Goal: Entertainment & Leisure: Consume media (video, audio)

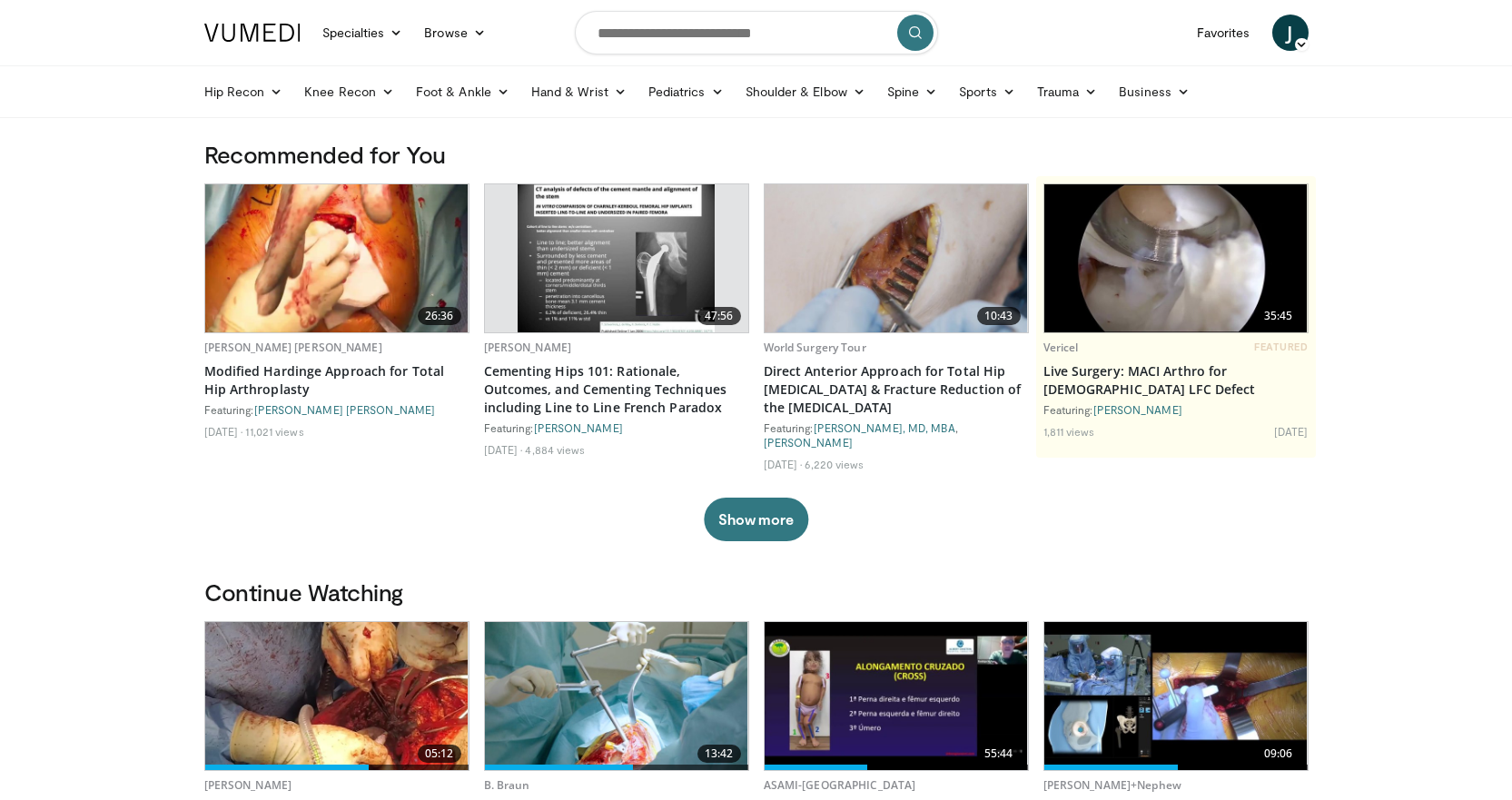
click at [770, 512] on button "Show more" at bounding box center [756, 519] width 104 height 43
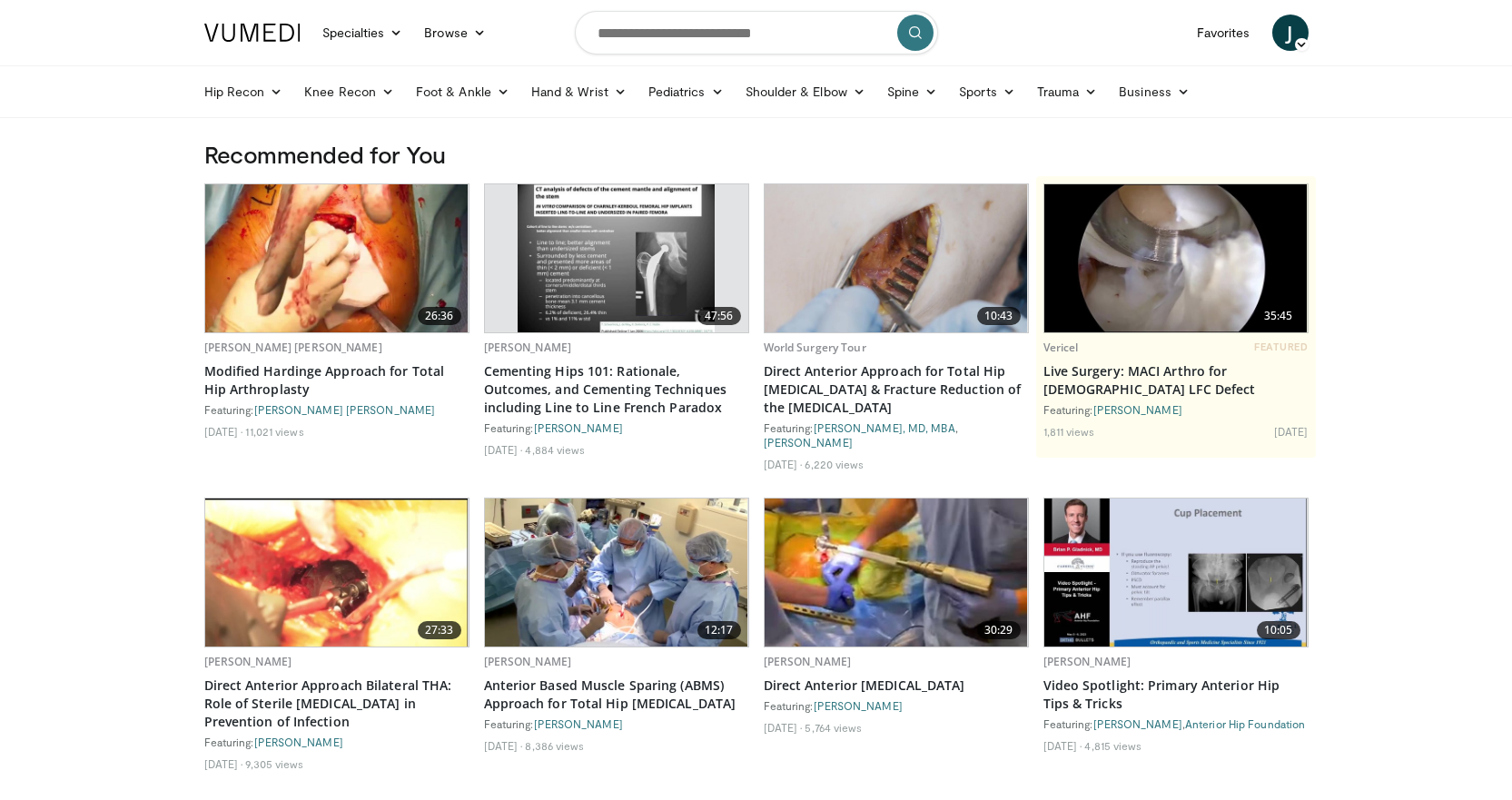
click at [801, 619] on img at bounding box center [896, 572] width 264 height 148
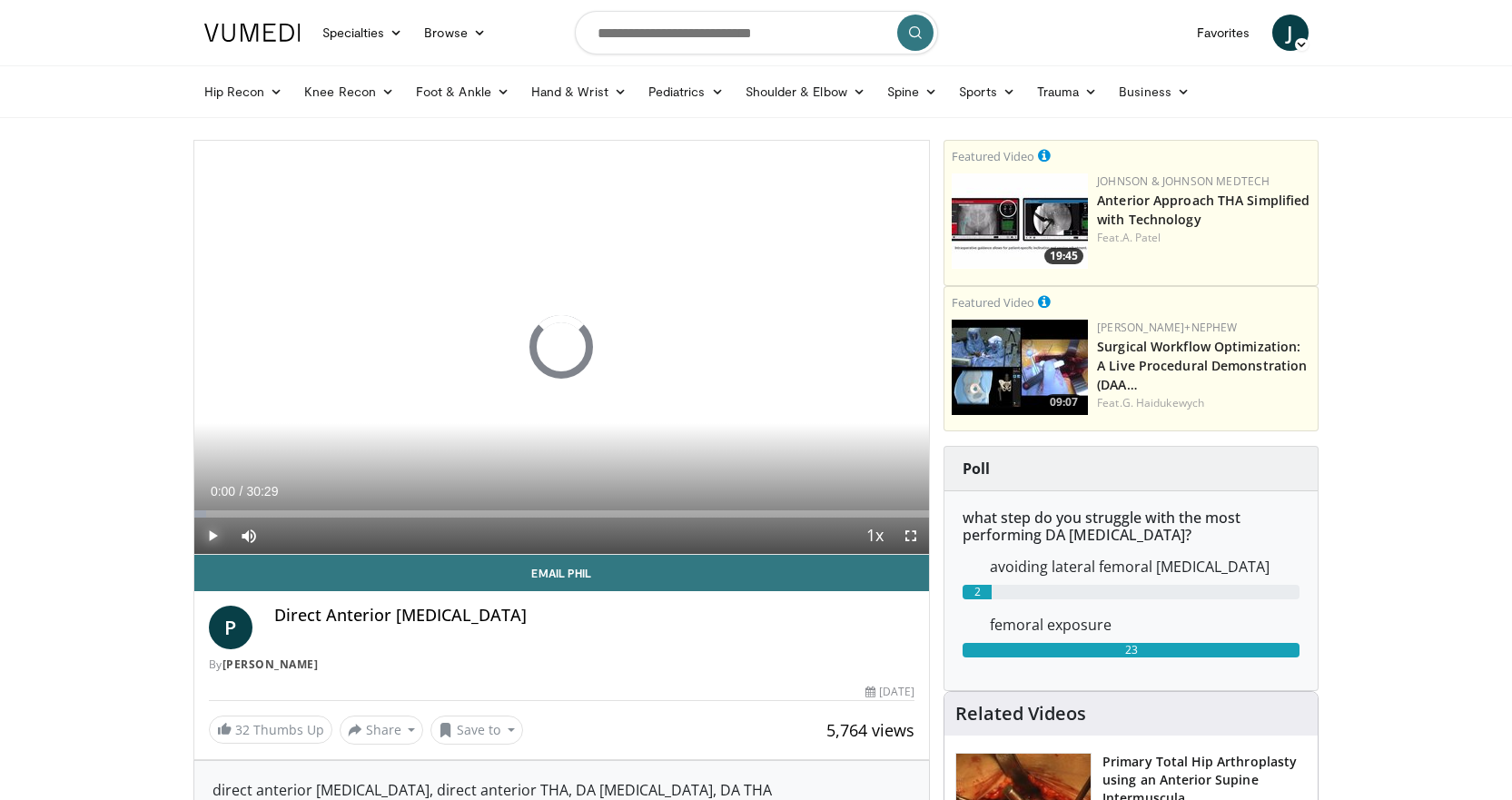
click at [215, 531] on span "Video Player" at bounding box center [212, 535] width 36 height 36
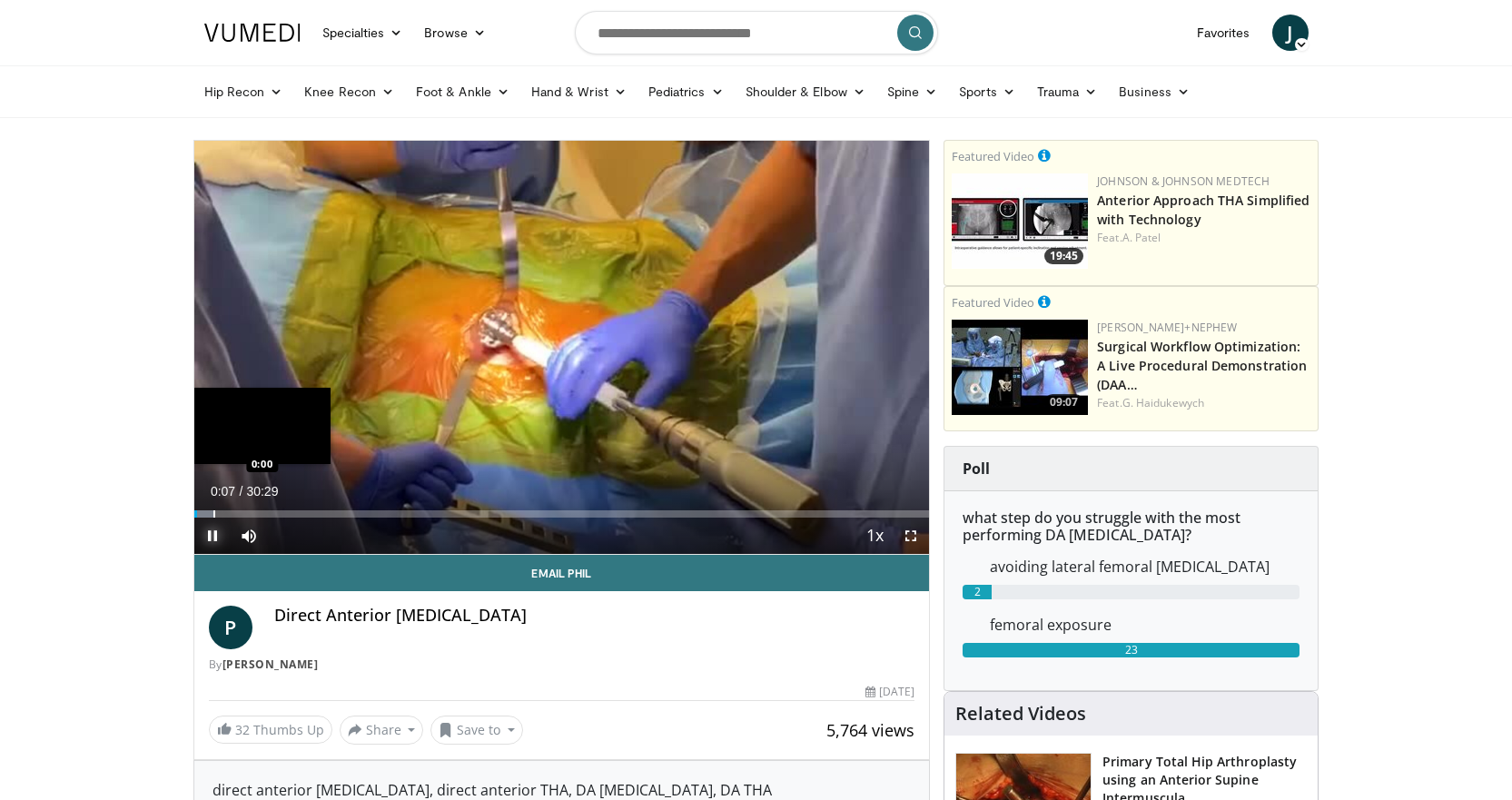
click at [270, 508] on div "Loaded : 2.71% 00:07 0:00" at bounding box center [561, 509] width 735 height 18
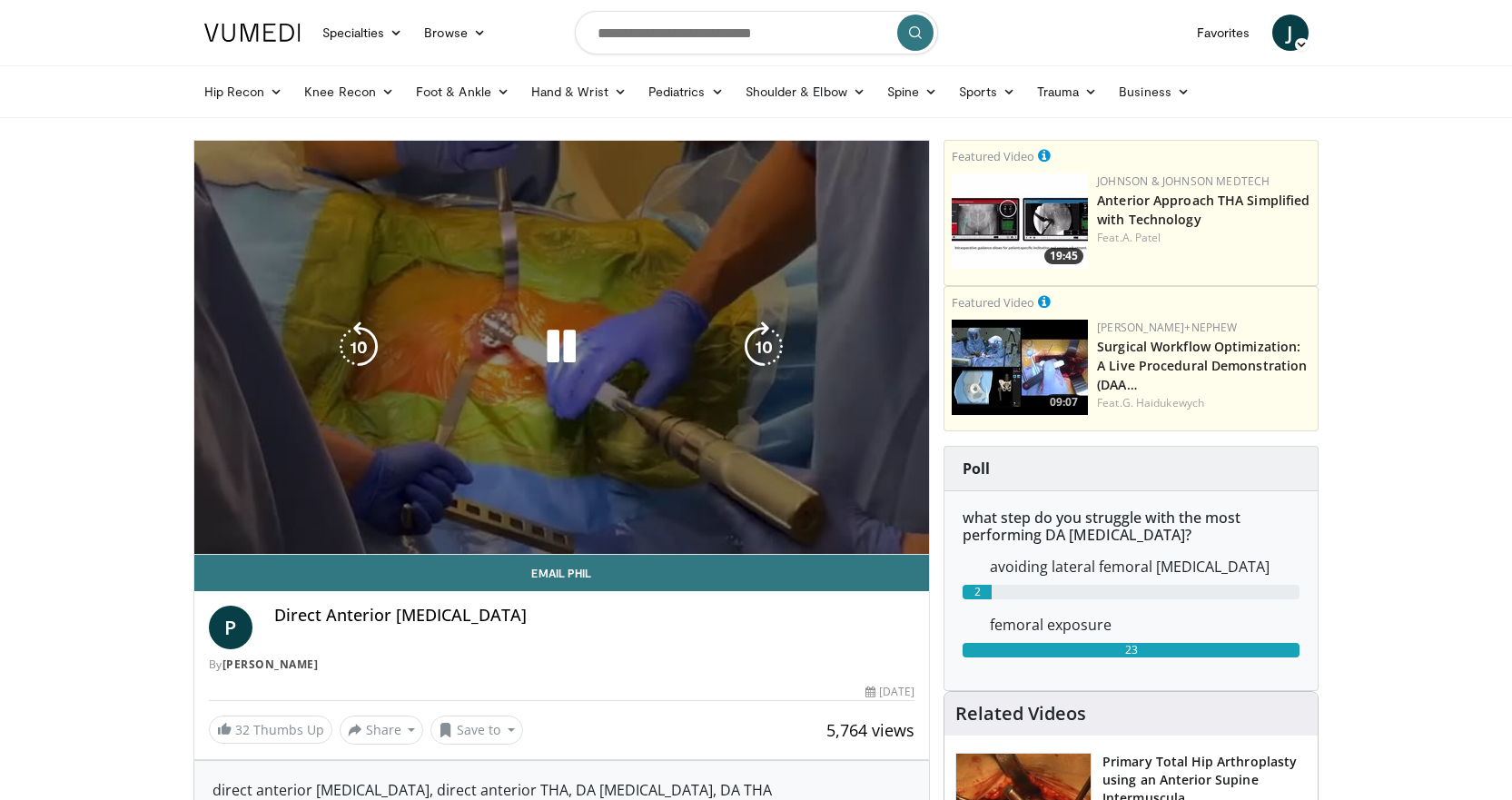
click at [255, 510] on video-js "**********" at bounding box center [561, 348] width 735 height 414
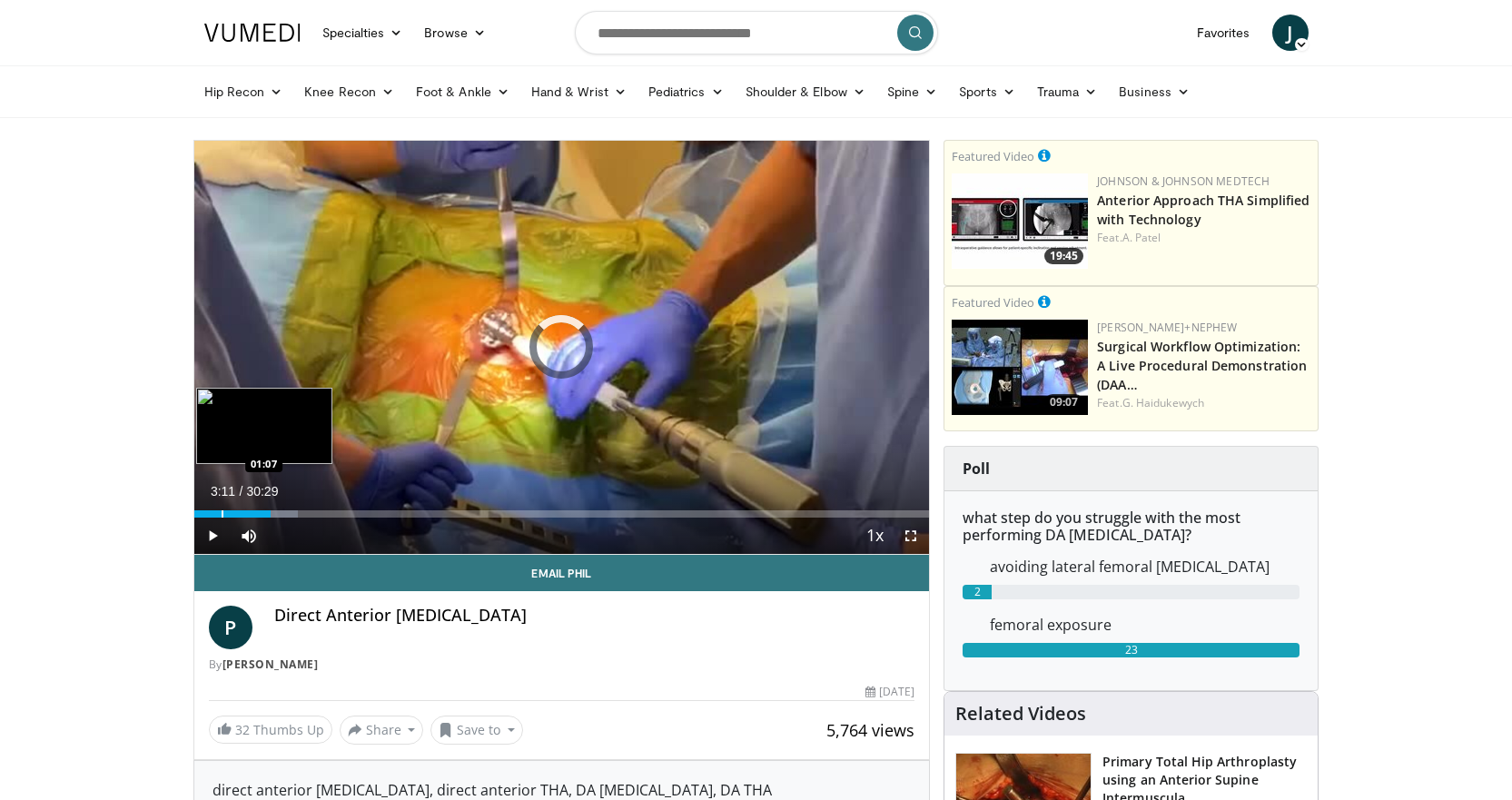
click at [222, 511] on div "Progress Bar" at bounding box center [223, 514] width 2 height 7
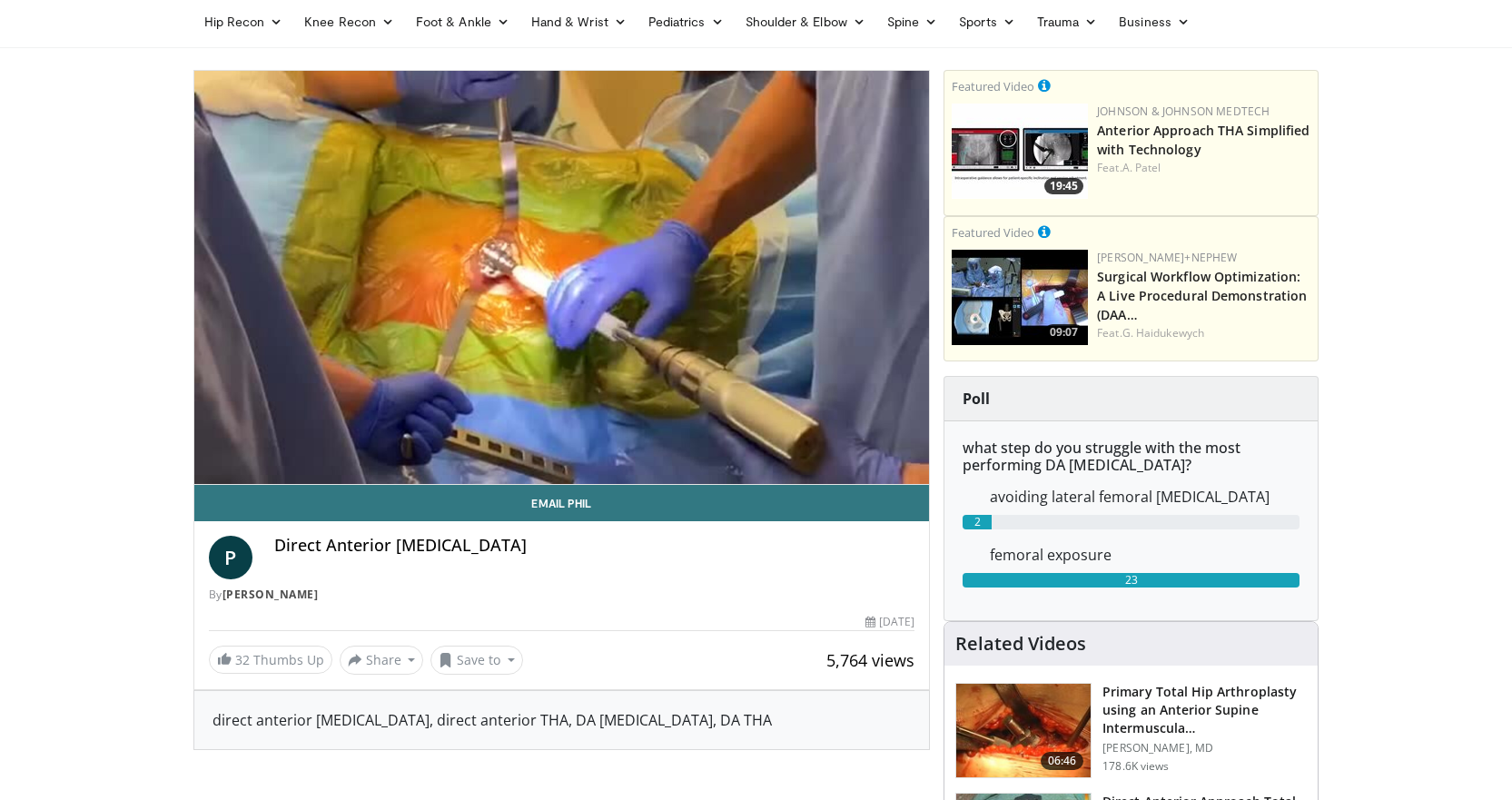
scroll to position [91, 0]
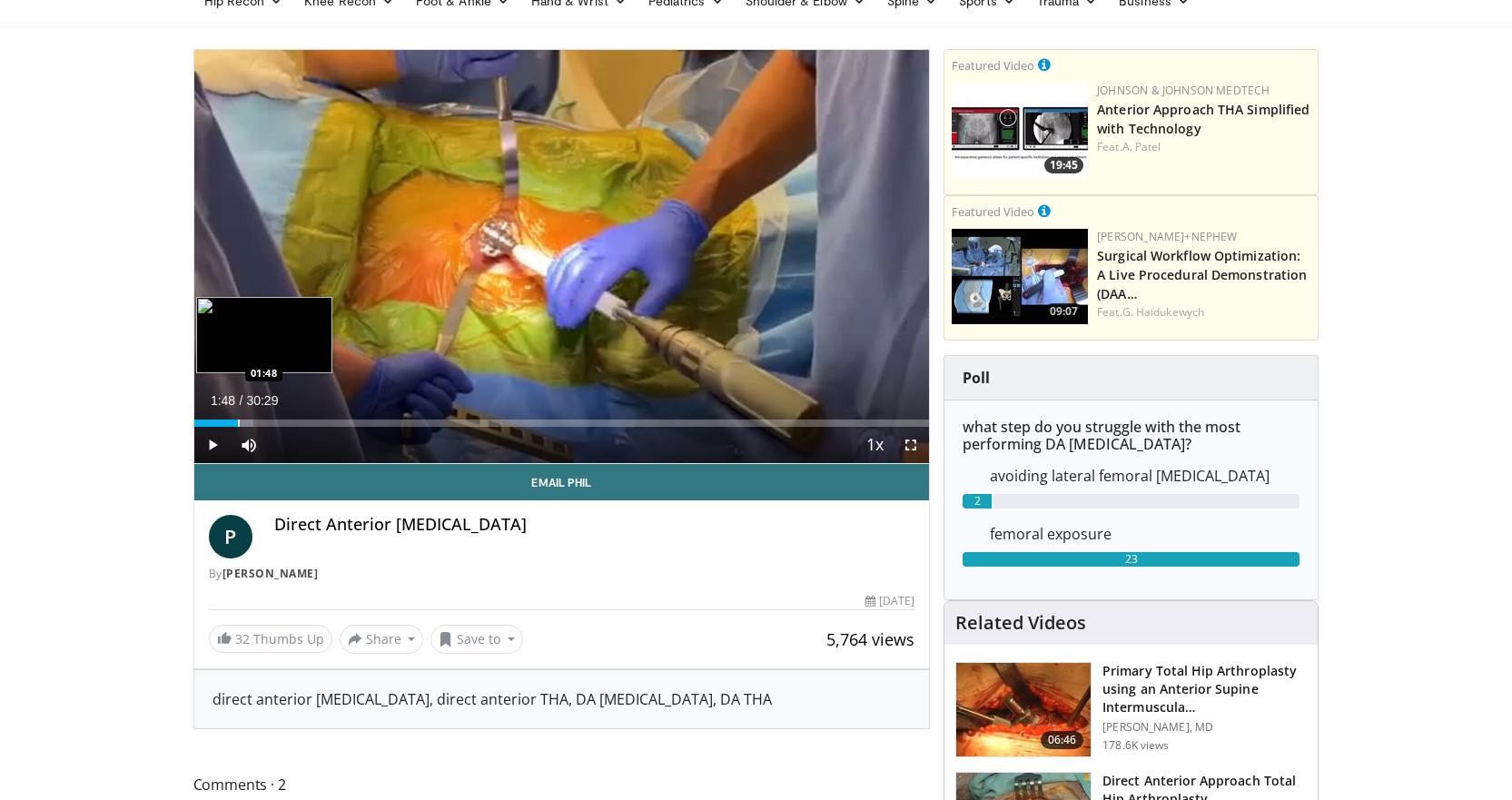
click at [238, 421] on div "Progress Bar" at bounding box center [239, 424] width 2 height 7
click at [251, 423] on div "Progress Bar" at bounding box center [252, 424] width 2 height 7
click at [292, 421] on div "Progress Bar" at bounding box center [293, 424] width 2 height 7
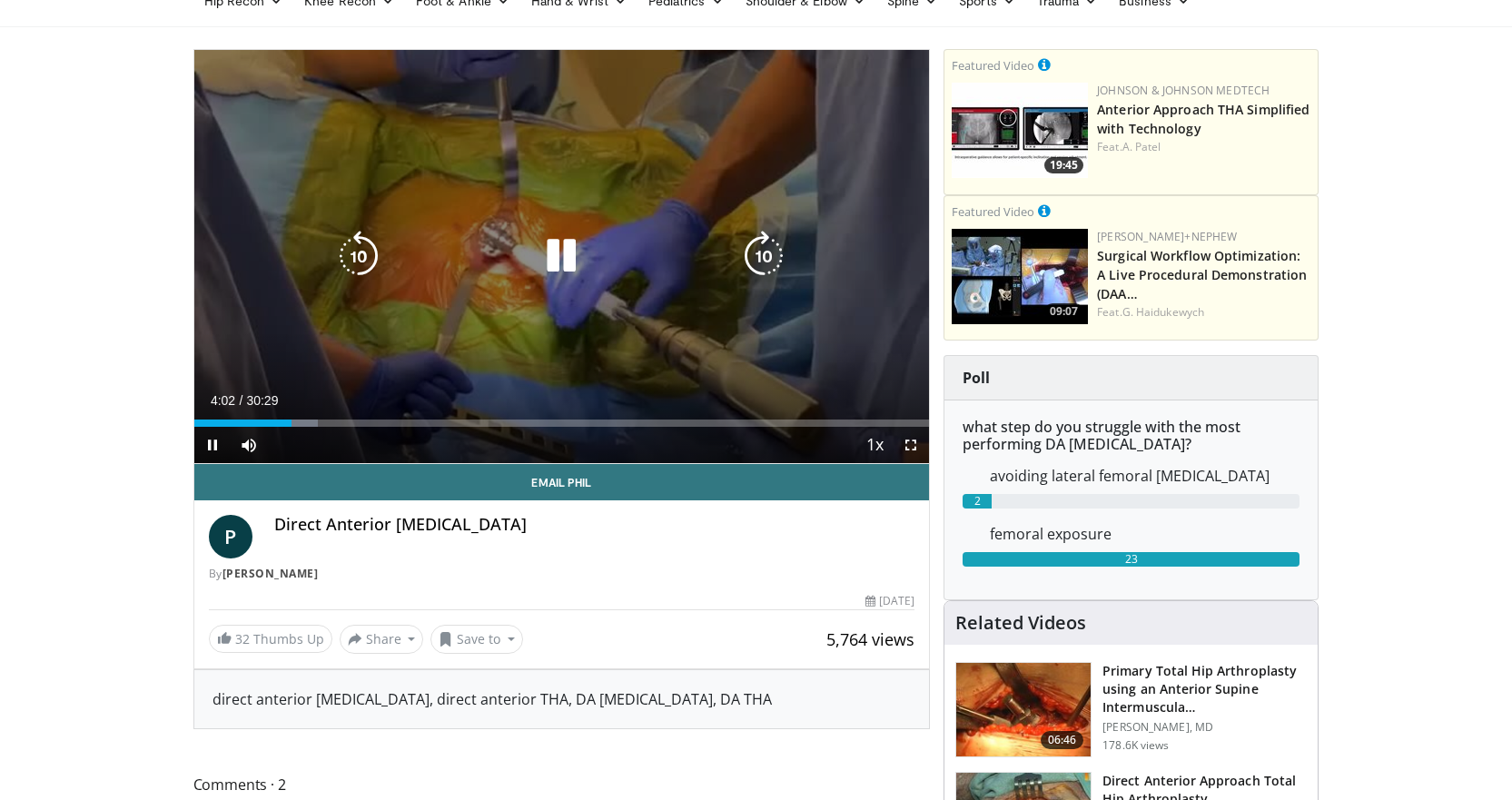
click at [354, 306] on div "10 seconds Tap to unmute" at bounding box center [561, 256] width 735 height 413
click at [563, 259] on icon "Video Player" at bounding box center [560, 255] width 51 height 51
click at [302, 416] on div "Loaded : 16.81% 04:31 04:31" at bounding box center [561, 418] width 735 height 18
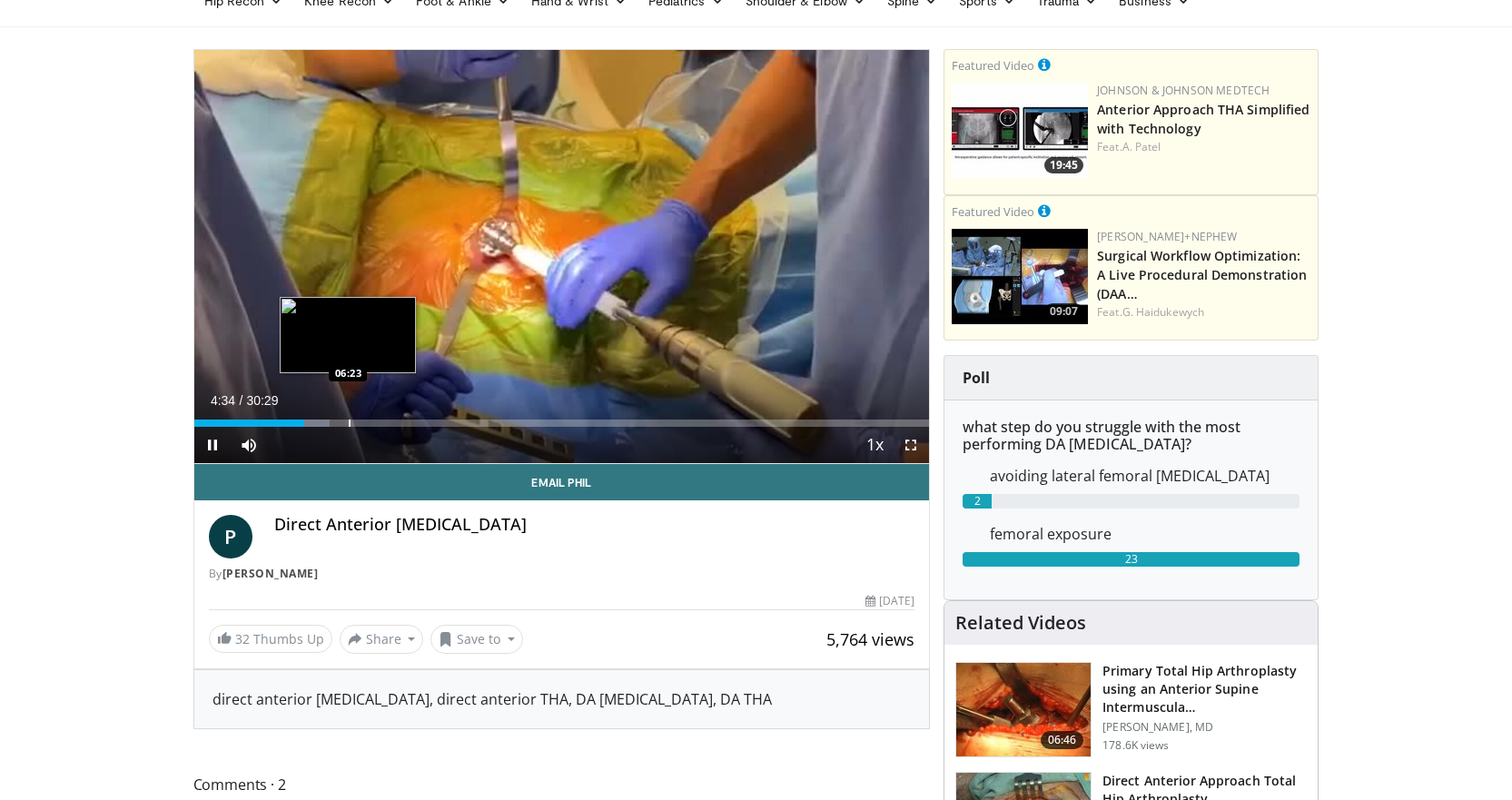
click at [350, 416] on div "Loaded : 18.43% 04:35 06:23" at bounding box center [561, 418] width 735 height 18
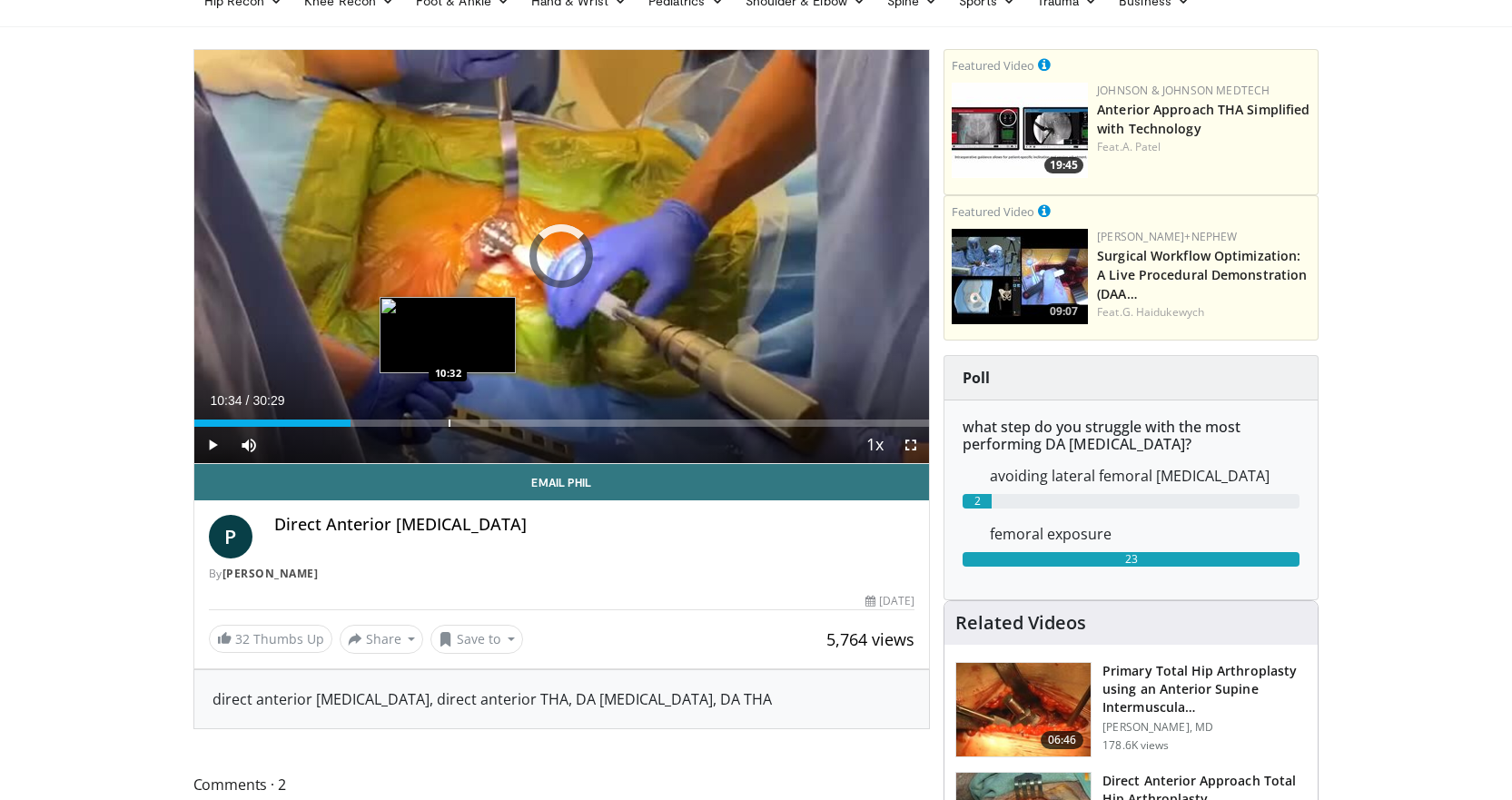
click at [449, 418] on div "Loaded : 0.00% 06:30 10:32" at bounding box center [561, 418] width 735 height 18
click at [428, 420] on div "Progress Bar" at bounding box center [429, 424] width 2 height 7
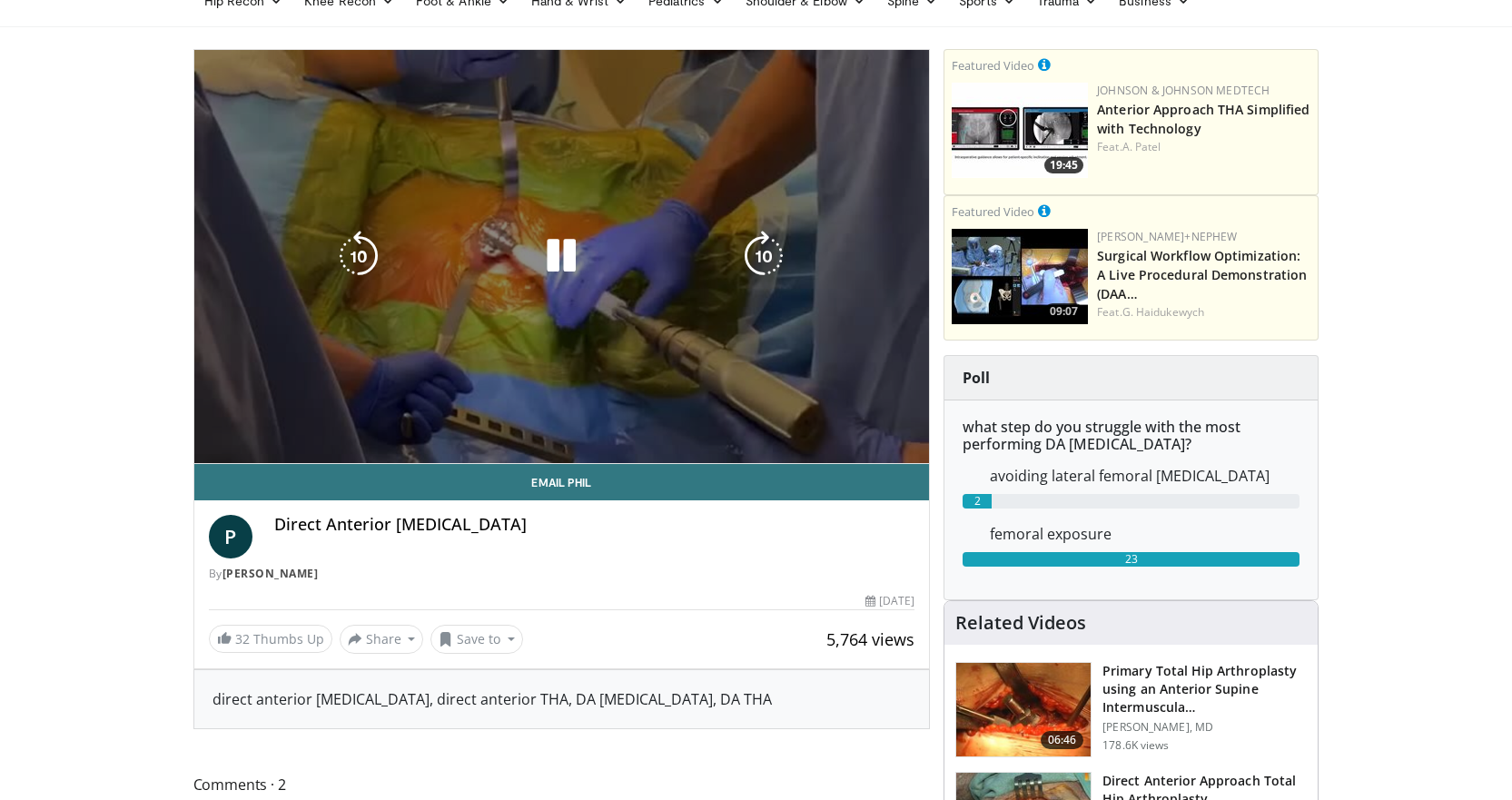
click at [473, 423] on video-js "**********" at bounding box center [561, 257] width 735 height 414
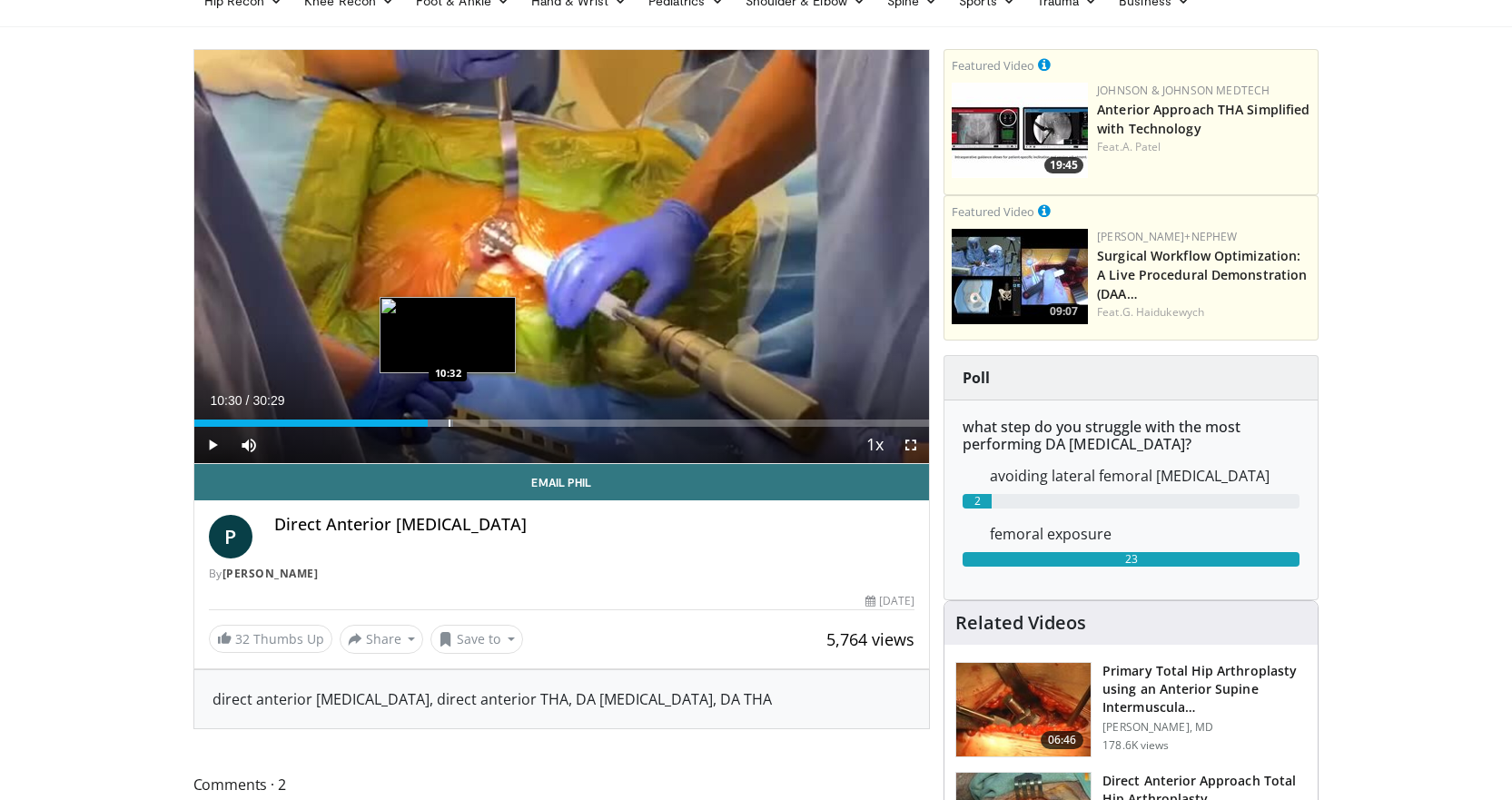
click at [449, 421] on div "Progress Bar" at bounding box center [449, 424] width 2 height 7
click at [463, 418] on div "Loaded : 38.50% 11:10 11:10" at bounding box center [561, 418] width 735 height 18
click at [480, 426] on div "Progress Bar" at bounding box center [480, 424] width 2 height 7
click at [476, 426] on div "Progress Bar" at bounding box center [477, 424] width 2 height 7
click at [469, 425] on div "Progress Bar" at bounding box center [470, 424] width 2 height 7
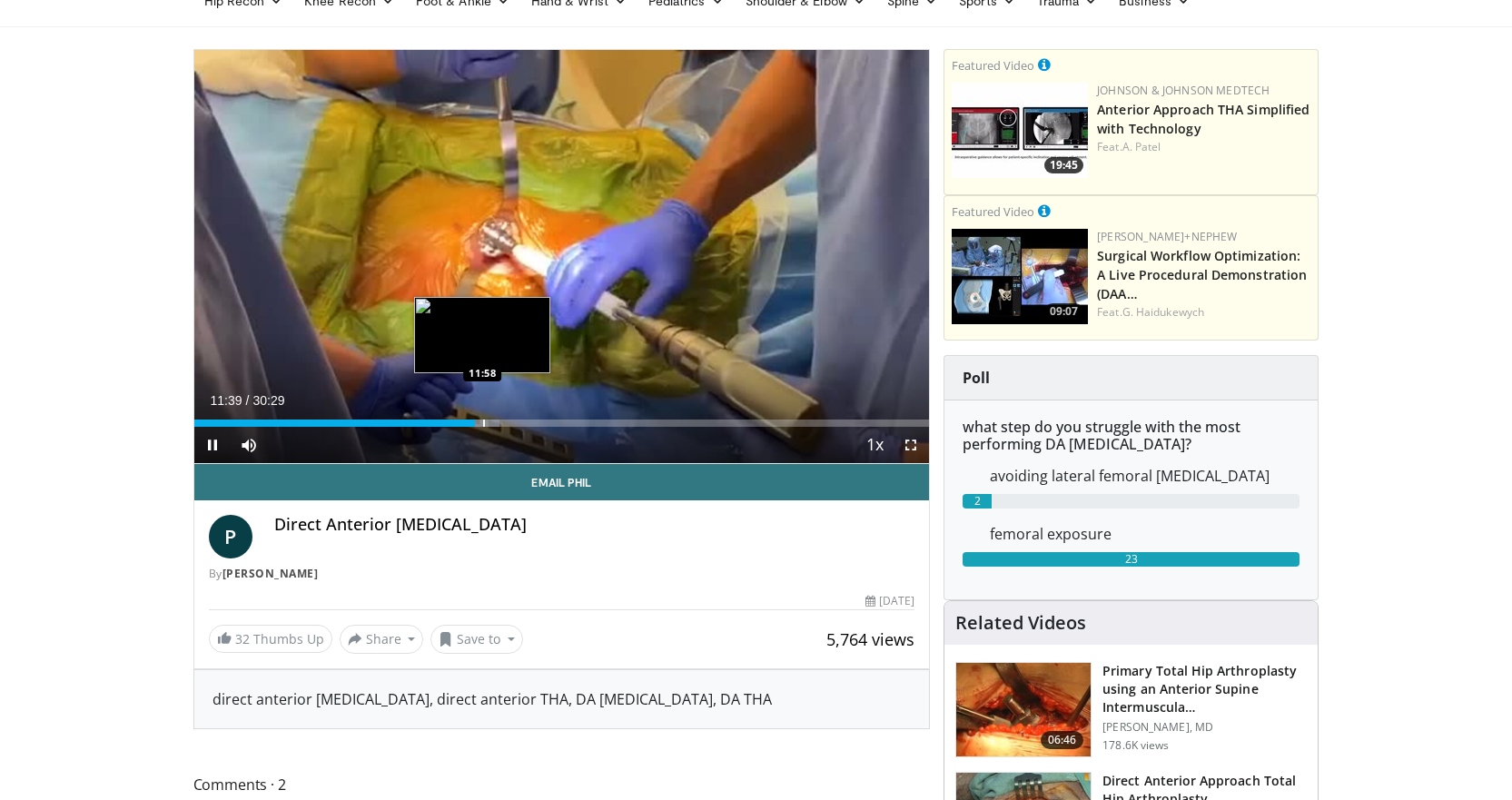
click at [483, 426] on div "Progress Bar" at bounding box center [484, 424] width 2 height 7
click at [507, 424] on div "Progress Bar" at bounding box center [508, 424] width 2 height 7
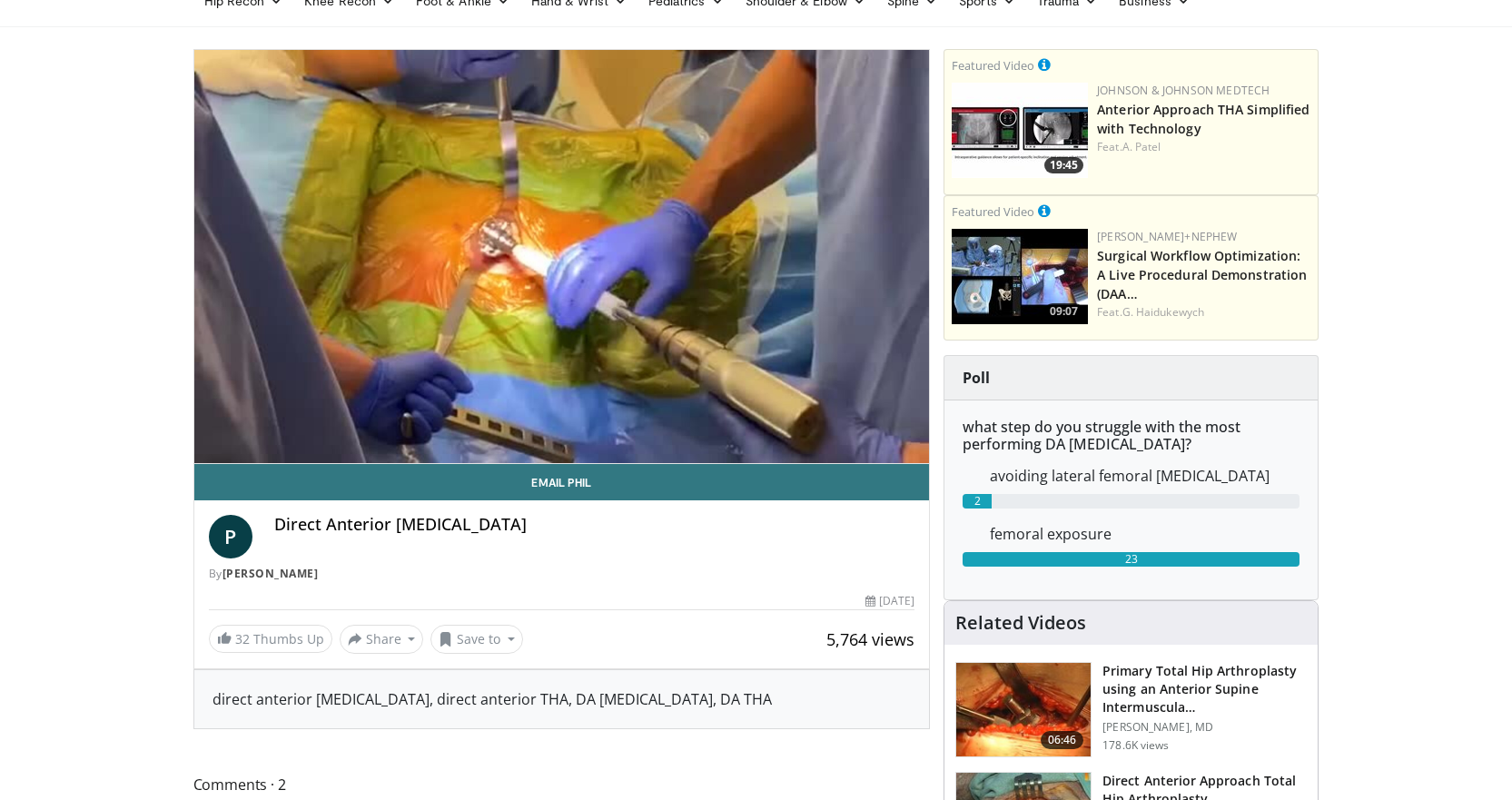
click at [528, 424] on div "10 seconds Tap to unmute" at bounding box center [561, 256] width 735 height 413
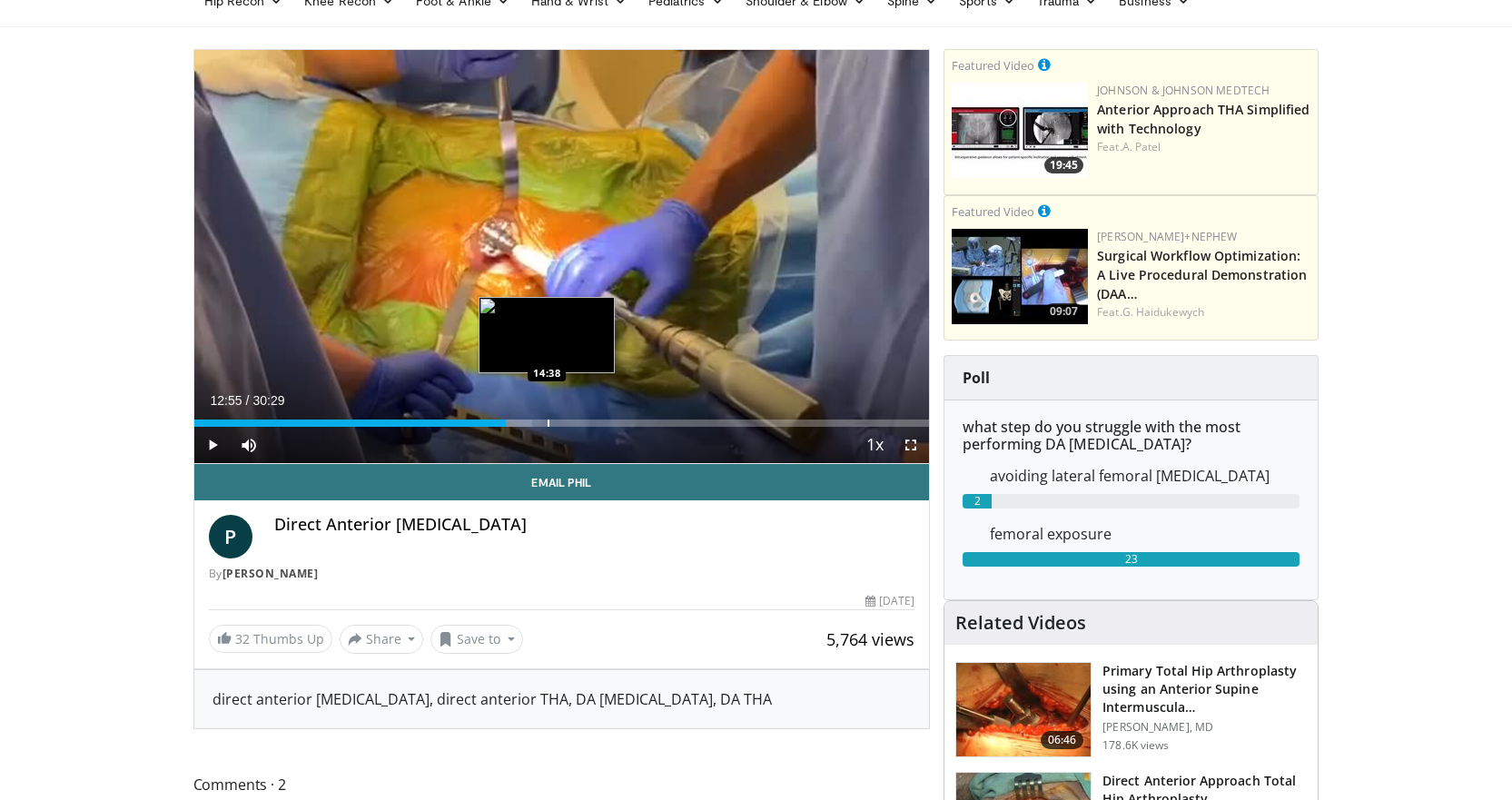
click at [547, 424] on div "Progress Bar" at bounding box center [548, 424] width 2 height 7
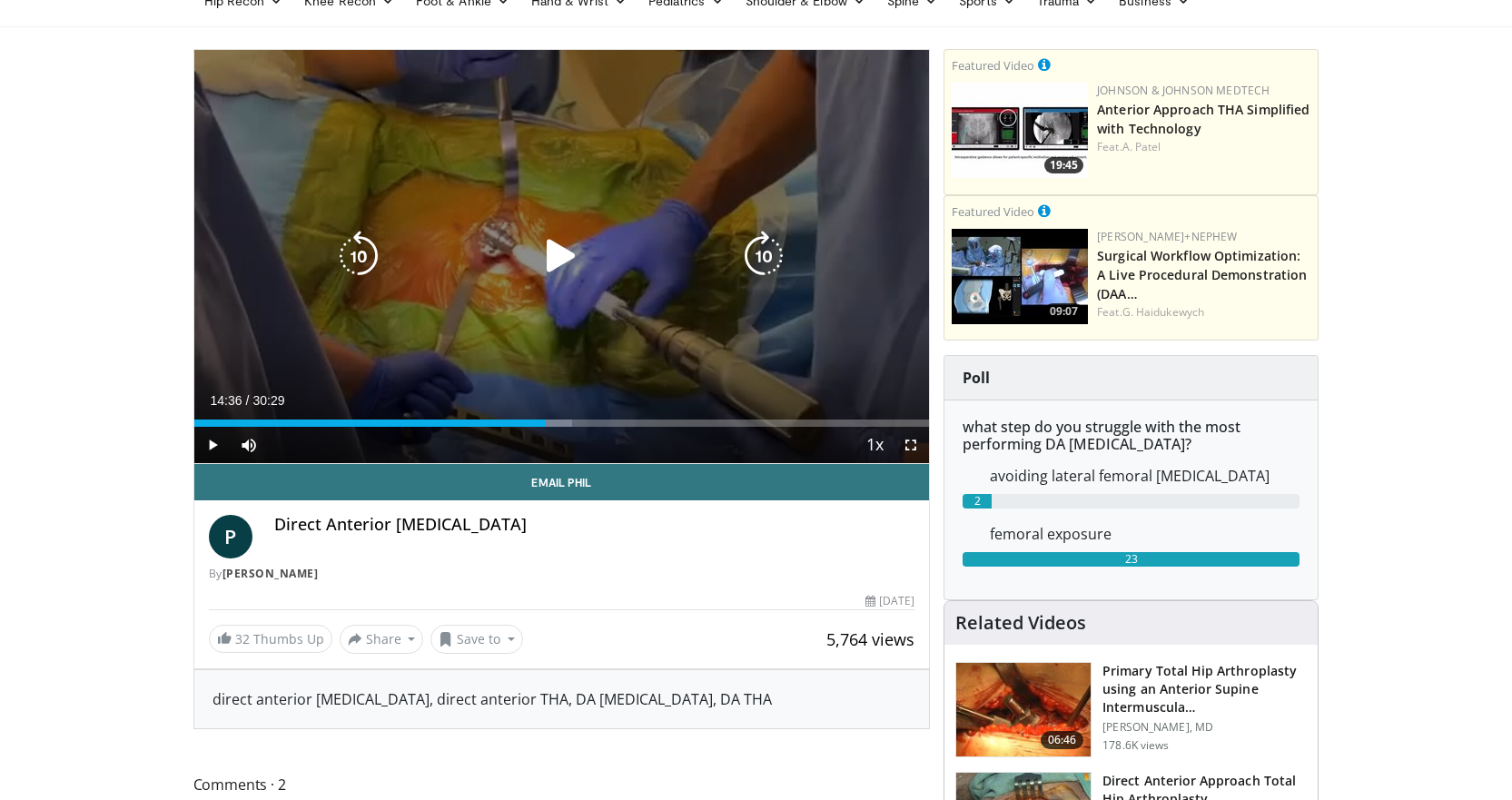
click at [571, 272] on icon "Video Player" at bounding box center [560, 255] width 51 height 51
click at [558, 261] on icon "Video Player" at bounding box center [560, 255] width 51 height 51
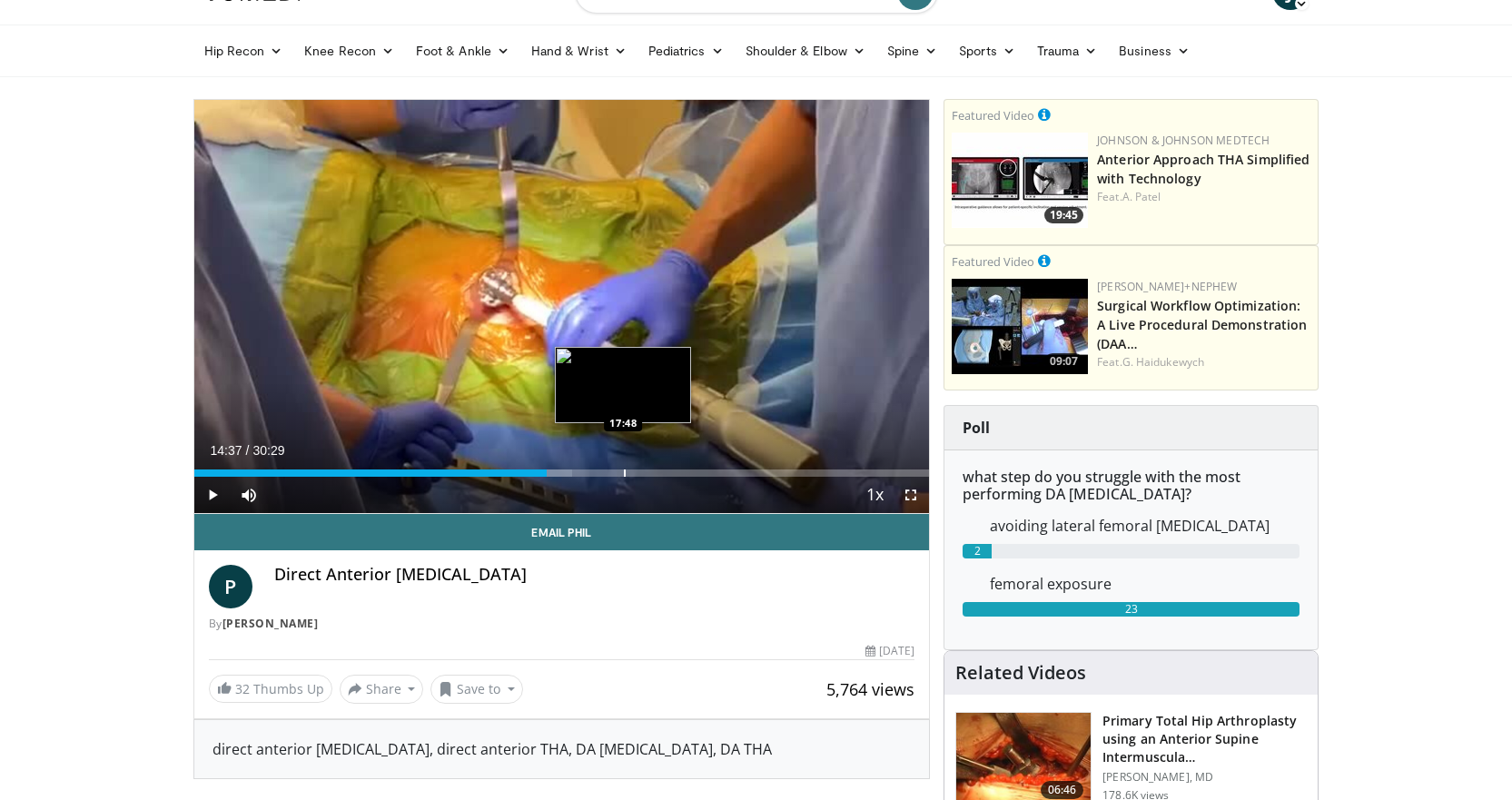
scroll to position [0, 0]
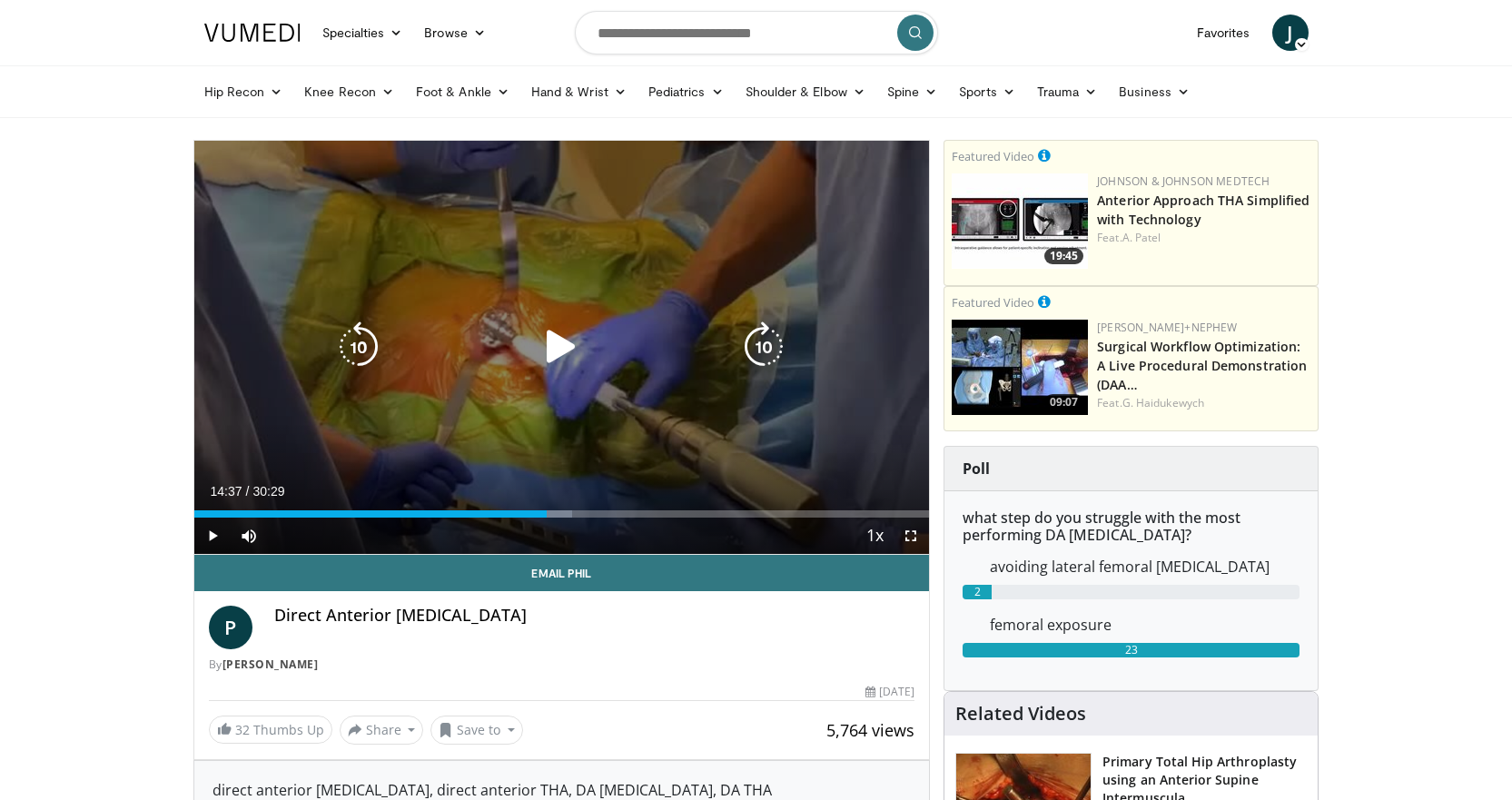
drag, startPoint x: 564, startPoint y: 348, endPoint x: 571, endPoint y: 358, distance: 12.2
click at [565, 349] on icon "Video Player" at bounding box center [560, 347] width 51 height 51
click at [546, 299] on div "10 seconds Tap to unmute" at bounding box center [561, 347] width 735 height 413
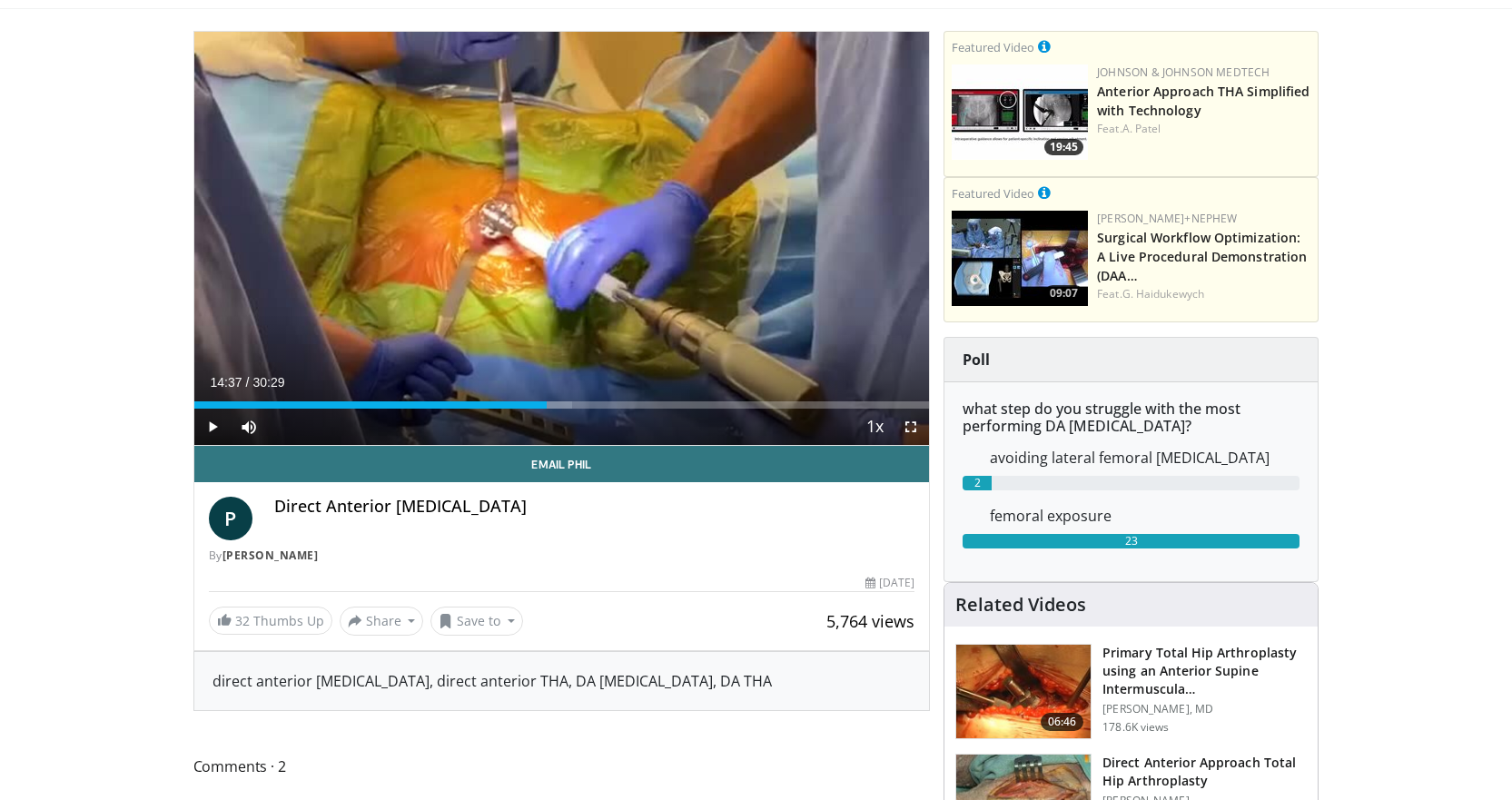
scroll to position [273, 0]
